Goal: Check status

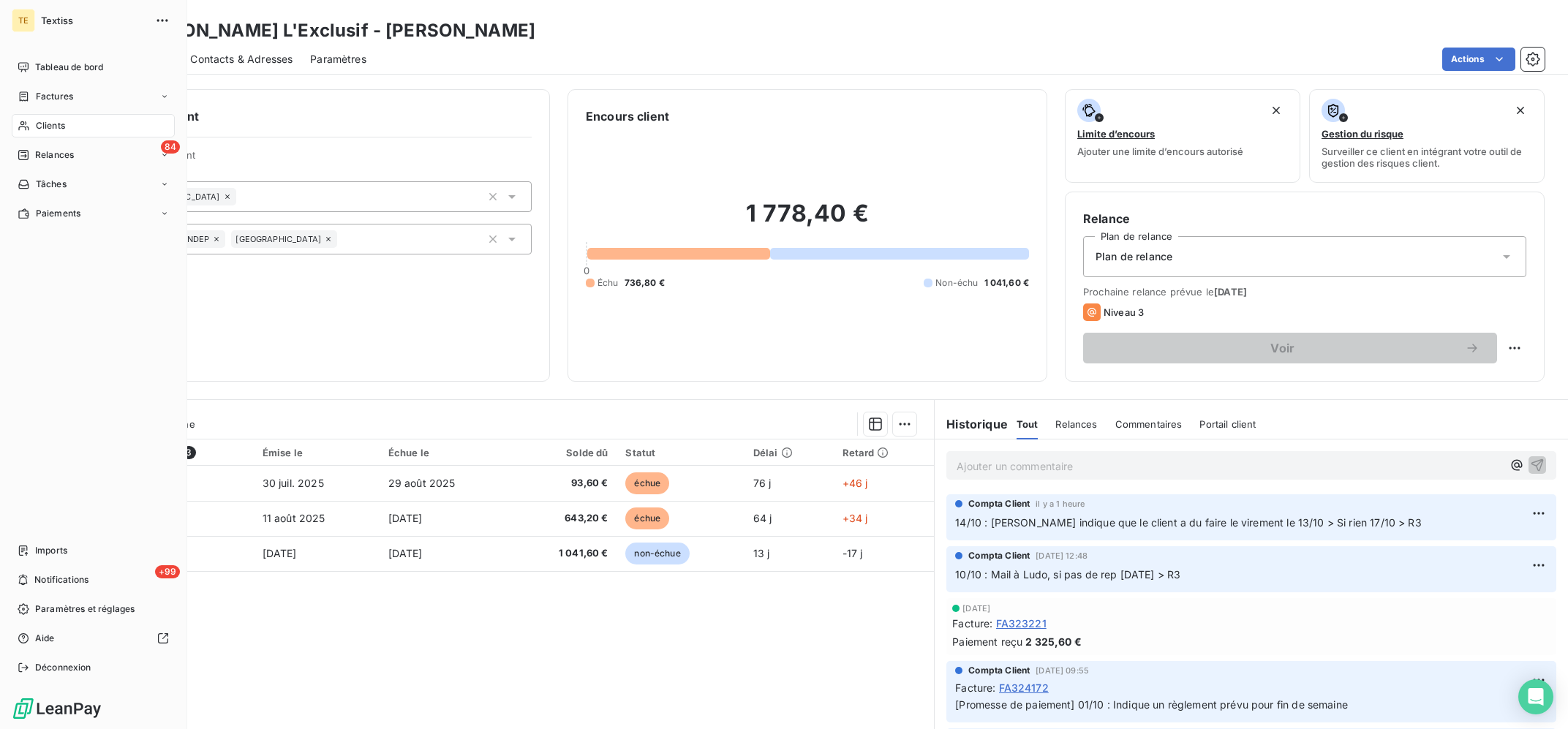
click at [42, 133] on div "Clients" at bounding box center [93, 125] width 163 height 23
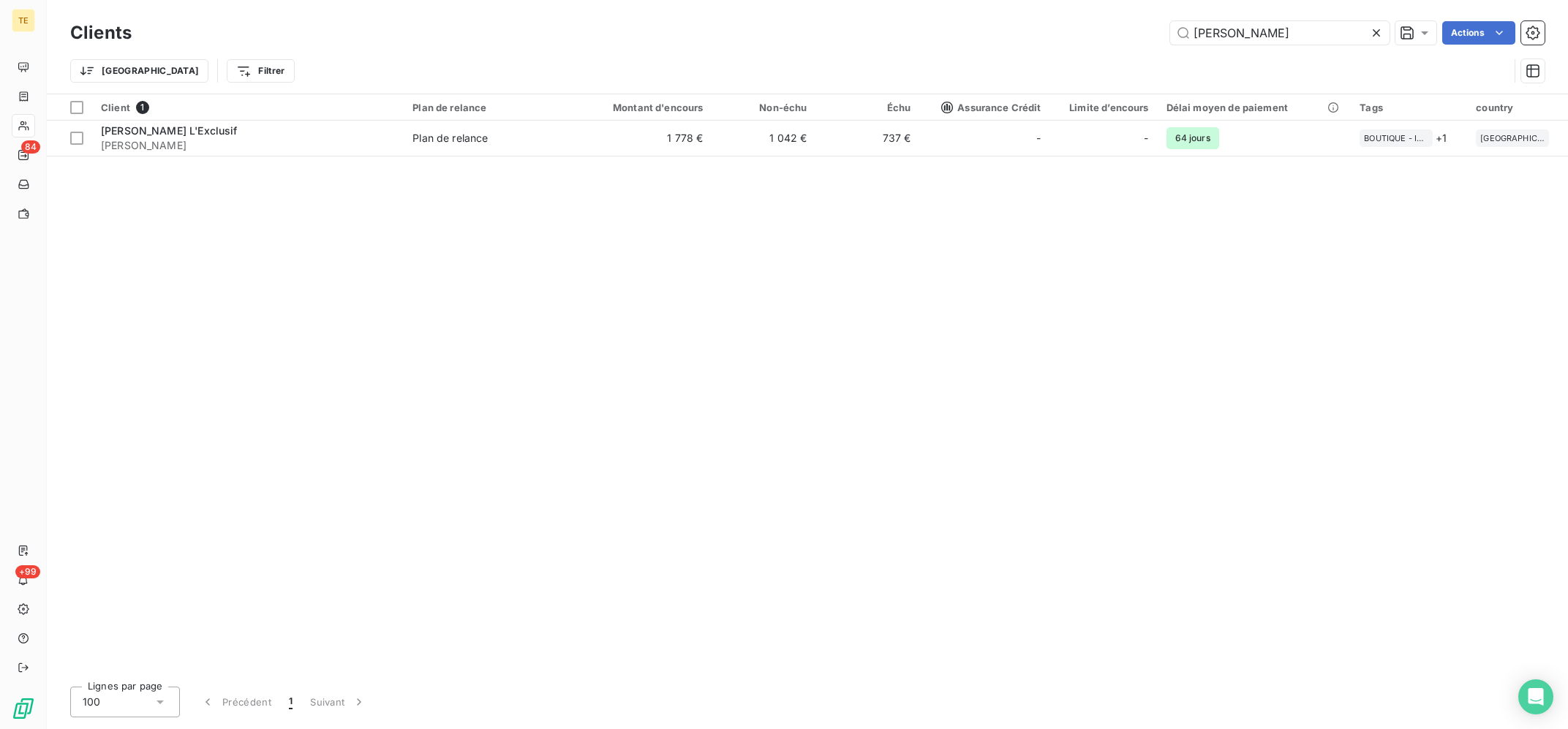
drag, startPoint x: 1288, startPoint y: 42, endPoint x: 1035, endPoint y: 27, distance: 253.4
click at [1170, 28] on input "[PERSON_NAME]" at bounding box center [1279, 32] width 219 height 23
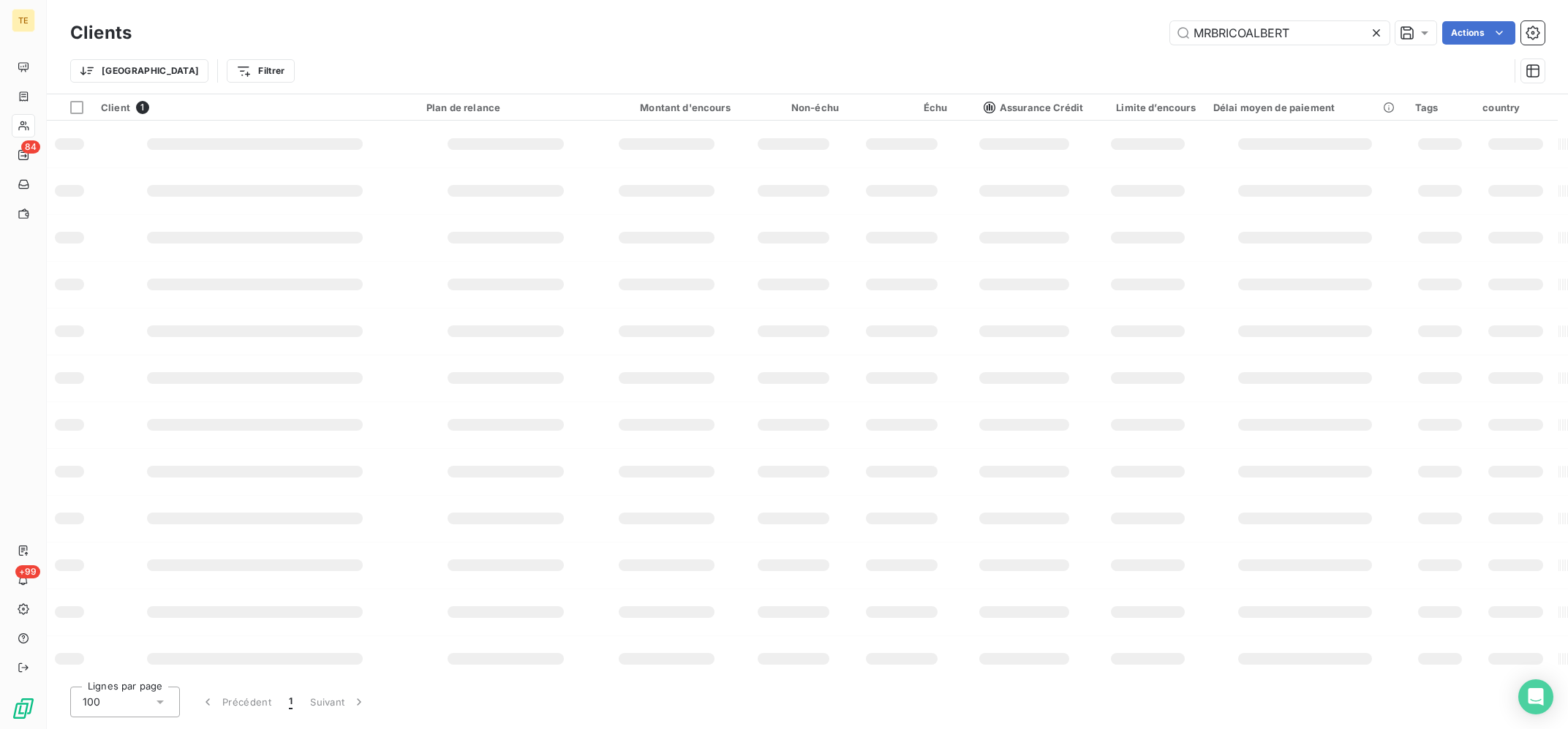
type input "MRBRICOALBERT"
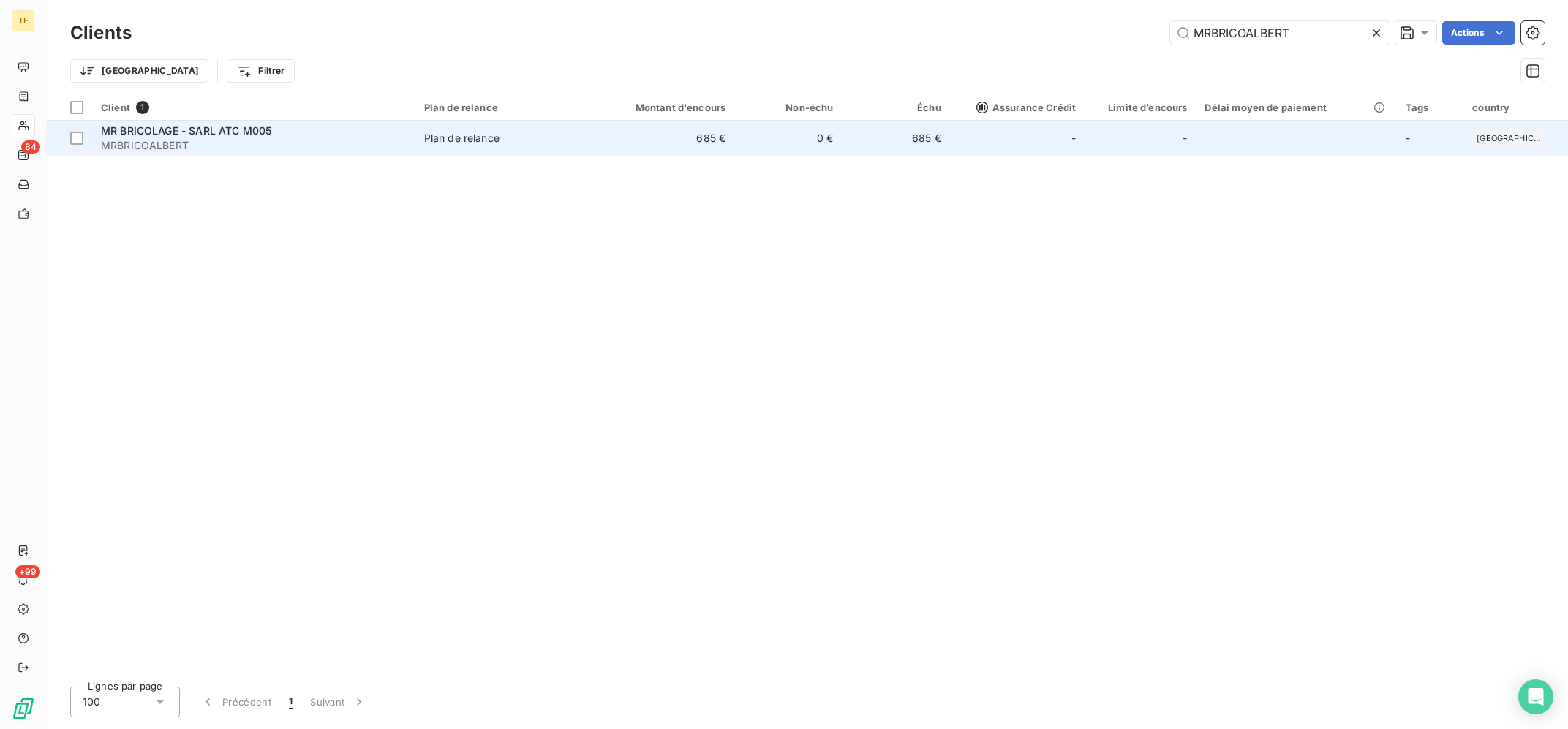
click at [945, 144] on td "685 €" at bounding box center [895, 137] width 107 height 35
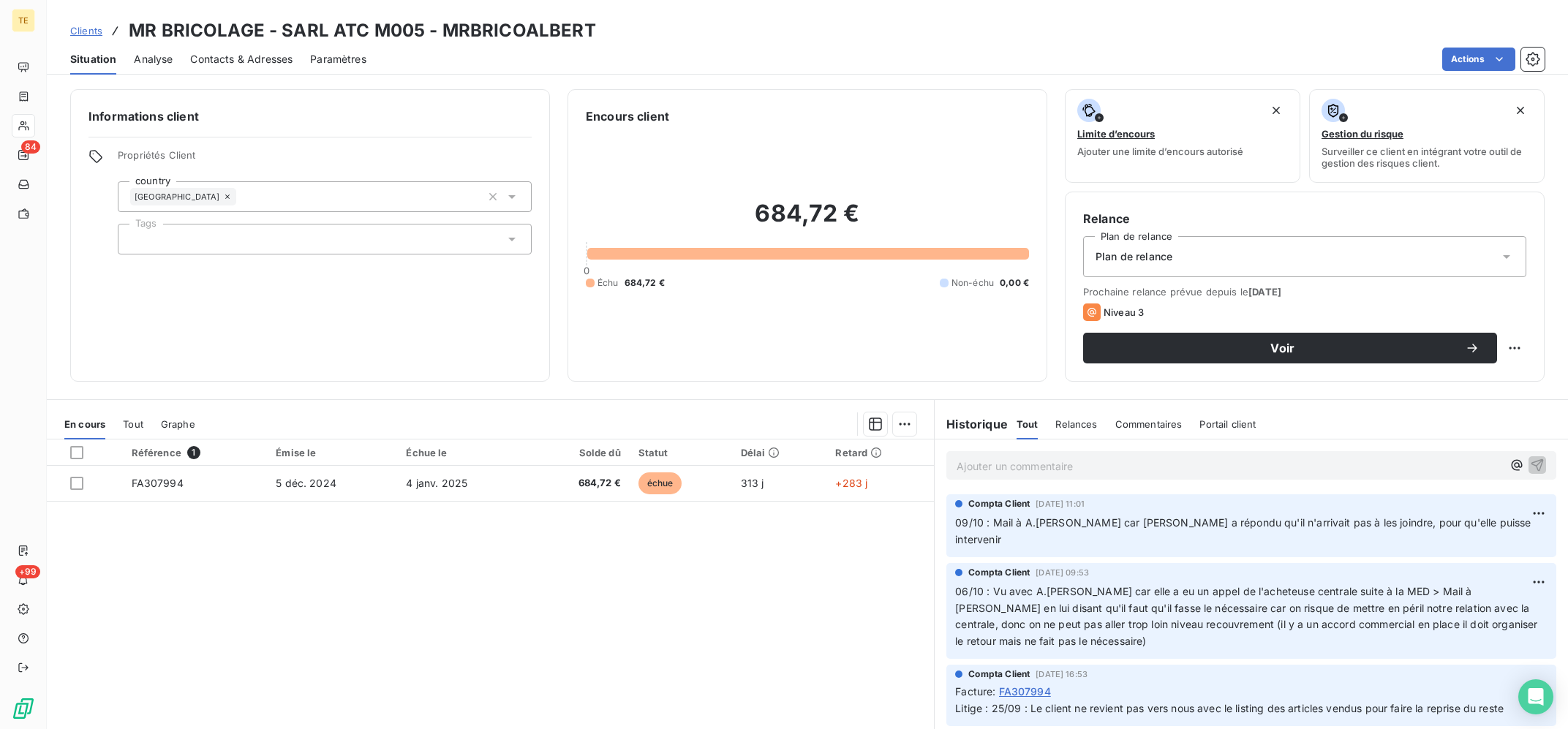
click at [635, 563] on div "Référence 1 Émise le Échue le Solde dû Statut Délai Retard FA307994 [DATE] [DAT…" at bounding box center [490, 580] width 887 height 281
click at [1098, 469] on p "Ajouter un commentaire ﻿" at bounding box center [1229, 466] width 546 height 19
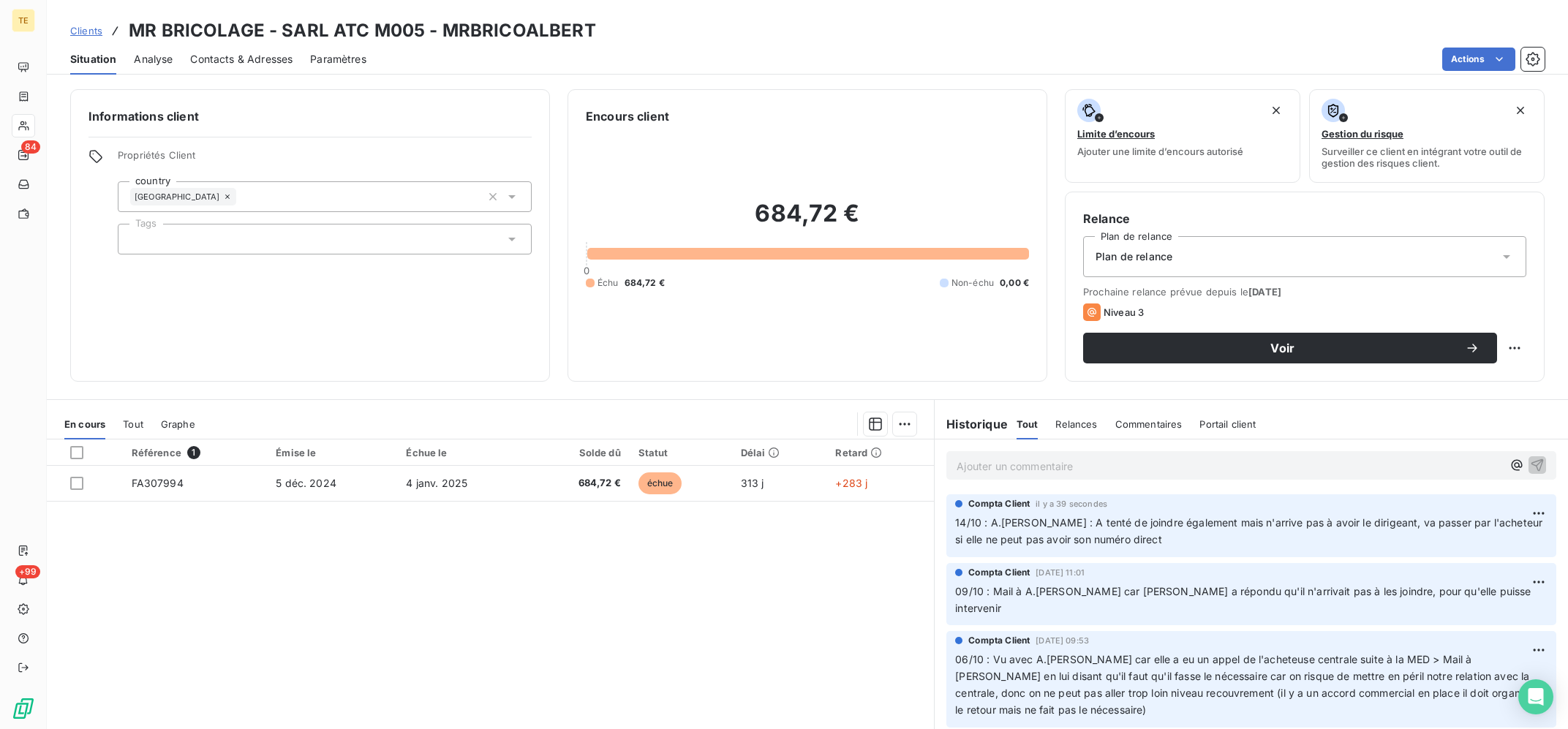
click at [531, 630] on div "Référence 1 Émise le Échue le Solde dû Statut Délai Retard FA307994 [DATE] [DAT…" at bounding box center [490, 580] width 887 height 281
